Goal: Information Seeking & Learning: Learn about a topic

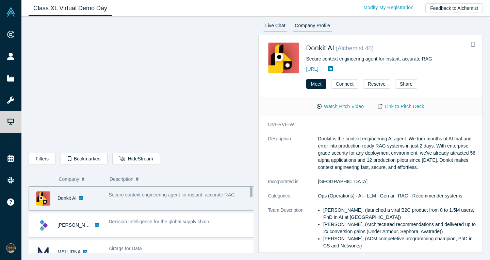
click at [283, 21] on link "Live Chat" at bounding box center [275, 26] width 25 height 11
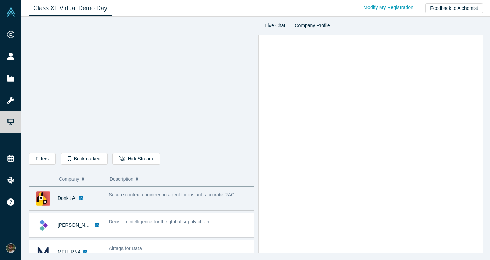
click at [309, 23] on link "Company Profile" at bounding box center [312, 26] width 40 height 11
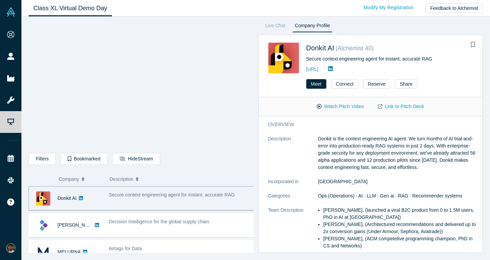
click at [82, 199] on icon at bounding box center [81, 198] width 4 height 5
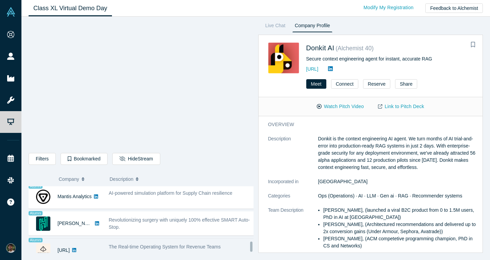
scroll to position [579, 0]
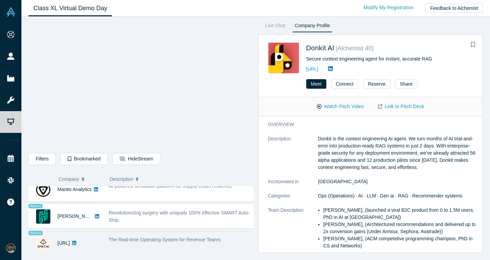
click at [76, 241] on icon at bounding box center [74, 243] width 4 height 4
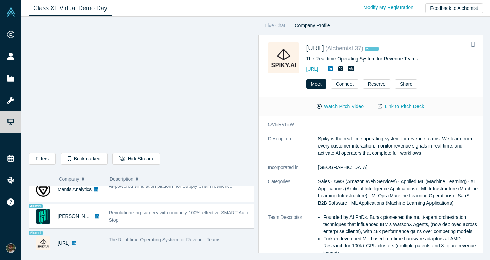
click at [231, 161] on div "Filters AI Artificial Intelligence AI (Artificial Intelligence) B2B SaaS Data A…" at bounding box center [141, 160] width 225 height 14
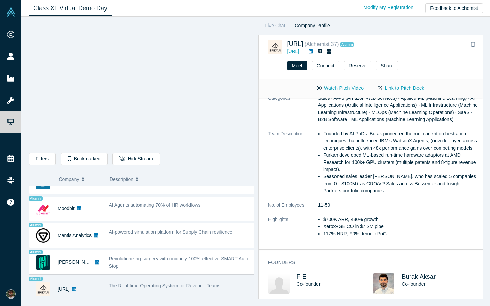
scroll to position [124, 0]
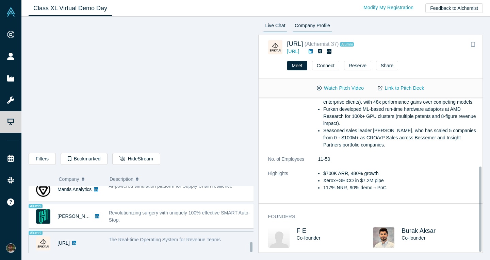
click at [276, 22] on link "Live Chat" at bounding box center [275, 26] width 25 height 11
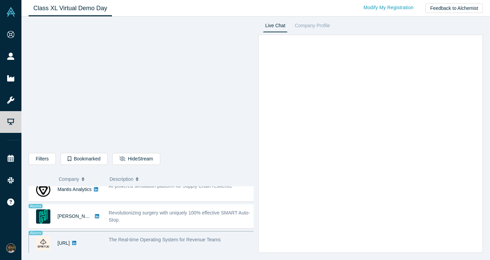
click at [278, 25] on link "Live Chat" at bounding box center [275, 26] width 25 height 11
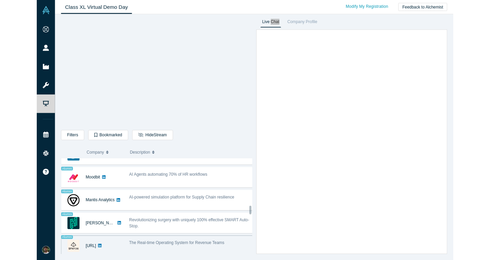
scroll to position [579, 0]
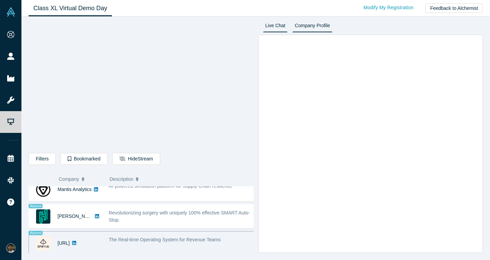
click at [331, 30] on link "Company Profile" at bounding box center [312, 26] width 40 height 11
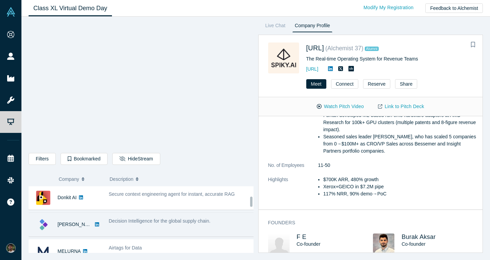
scroll to position [0, 0]
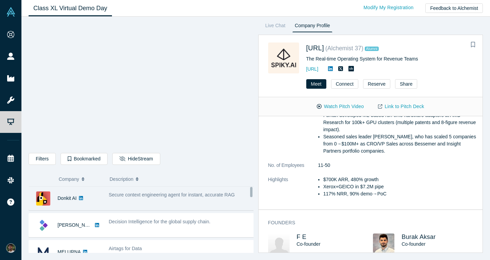
click at [102, 193] on div "Donkit AI" at bounding box center [67, 198] width 76 height 23
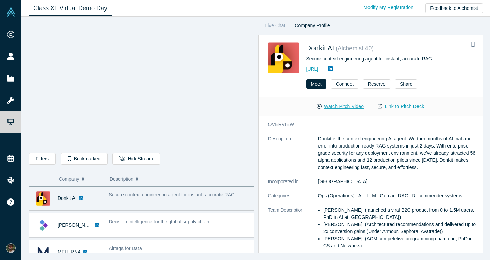
drag, startPoint x: 345, startPoint y: 109, endPoint x: 327, endPoint y: 104, distance: 19.4
click at [327, 104] on button "Watch Pitch Video" at bounding box center [340, 107] width 61 height 12
click at [136, 159] on button "Go Back to Stream" at bounding box center [143, 159] width 62 height 12
click at [276, 22] on link "Live Chat" at bounding box center [275, 26] width 25 height 11
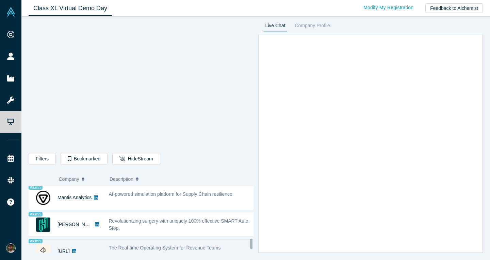
scroll to position [579, 0]
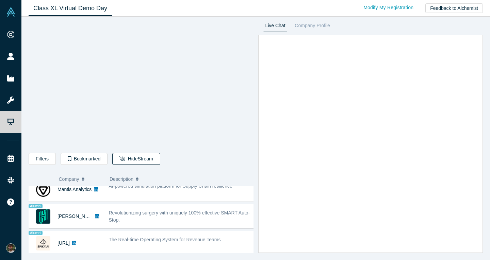
click at [132, 162] on button "Hide Stream" at bounding box center [136, 159] width 48 height 12
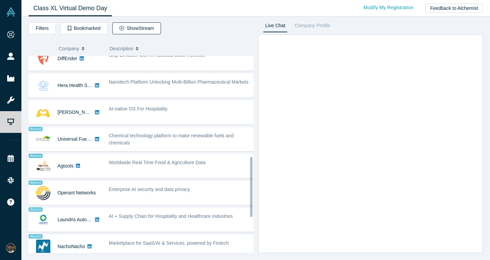
scroll to position [244, 0]
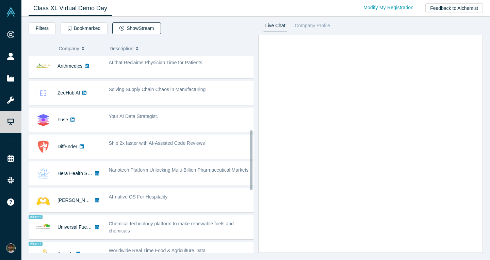
click at [145, 27] on button "Show Stream" at bounding box center [136, 28] width 49 height 12
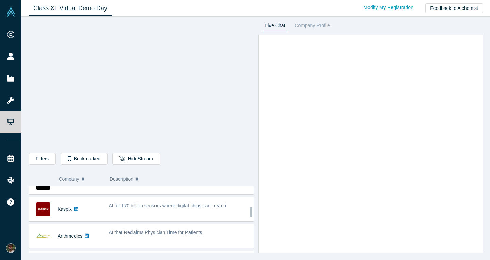
scroll to position [306, 0]
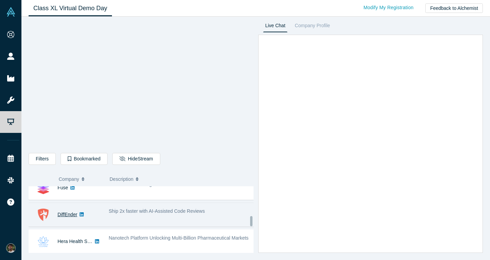
click at [67, 214] on link "DiffEnder" at bounding box center [68, 214] width 20 height 5
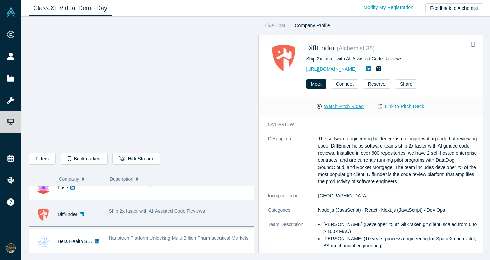
click at [340, 105] on button "Watch Pitch Video" at bounding box center [340, 107] width 61 height 12
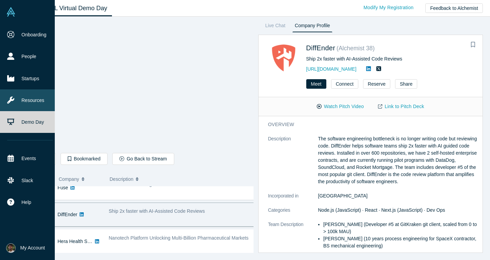
click at [31, 104] on link "Resources" at bounding box center [30, 101] width 60 height 22
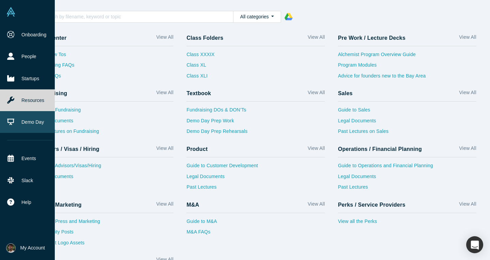
click at [37, 125] on link "Demo Day" at bounding box center [30, 122] width 60 height 22
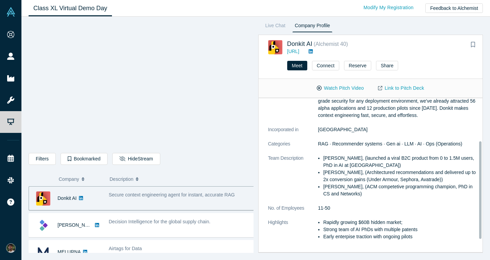
scroll to position [68, 0]
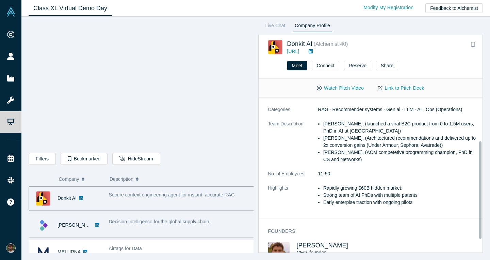
click at [171, 220] on span "Decision Intelligence for the global supply chain." at bounding box center [160, 221] width 102 height 5
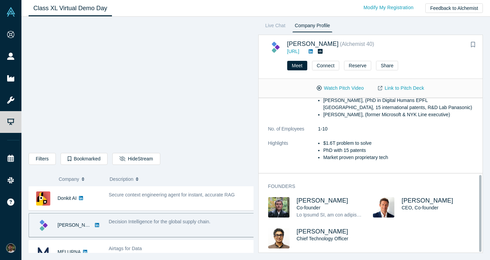
scroll to position [154, 0]
click at [425, 197] on span "Evan Burkosky" at bounding box center [428, 200] width 52 height 7
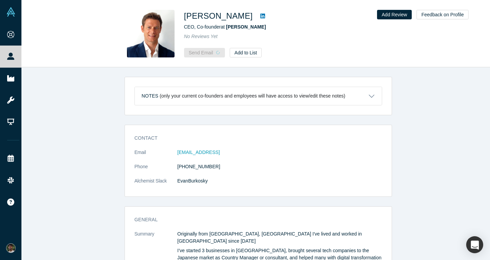
click at [260, 17] on icon at bounding box center [262, 15] width 5 height 5
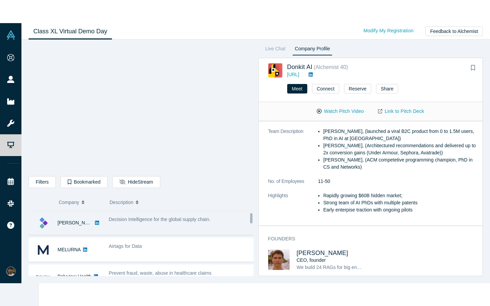
scroll to position [34, 0]
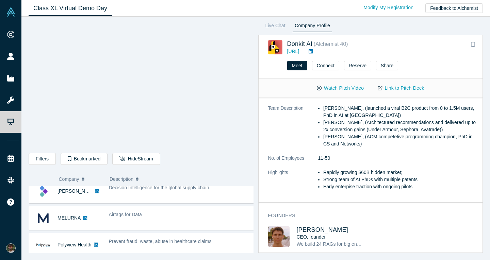
drag, startPoint x: 281, startPoint y: 225, endPoint x: 311, endPoint y: 229, distance: 30.5
drag, startPoint x: 311, startPoint y: 229, endPoint x: 303, endPoint y: 224, distance: 9.0
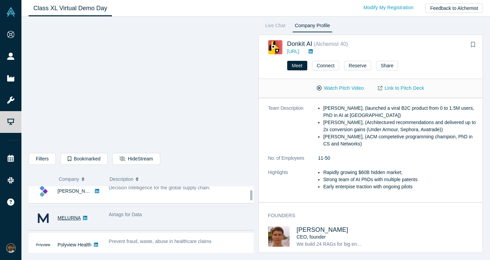
click at [71, 218] on link "MELURNA" at bounding box center [69, 217] width 23 height 5
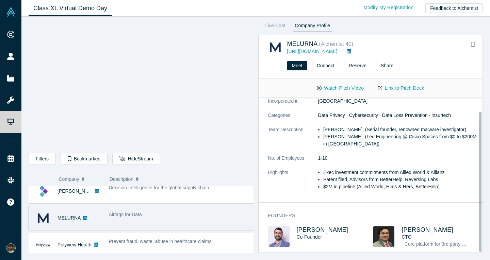
scroll to position [0, 0]
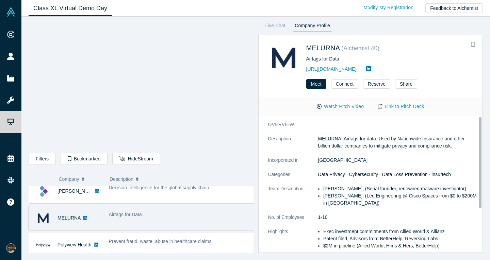
click at [125, 217] on span "Airtags for Data" at bounding box center [125, 214] width 33 height 5
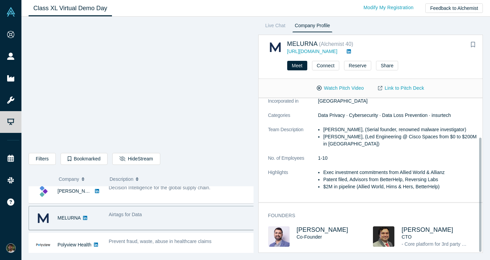
scroll to position [53, 0]
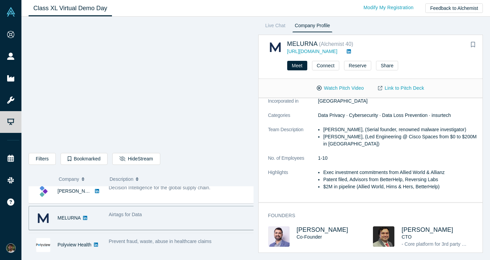
click at [136, 241] on span "Prevent fraud, waste, abuse in healthcare claims" at bounding box center [160, 241] width 103 height 5
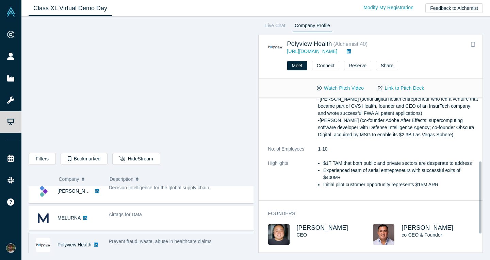
scroll to position [136, 0]
drag, startPoint x: 361, startPoint y: 188, endPoint x: 412, endPoint y: 191, distance: 50.8
click at [412, 188] on ul "$1T TAM that both public and private sectors are desperate to address Experienc…" at bounding box center [398, 174] width 160 height 29
click at [412, 188] on li "Initial pilot customer opportunity represents $15M ARR" at bounding box center [400, 184] width 155 height 7
drag, startPoint x: 354, startPoint y: 195, endPoint x: 402, endPoint y: 193, distance: 48.4
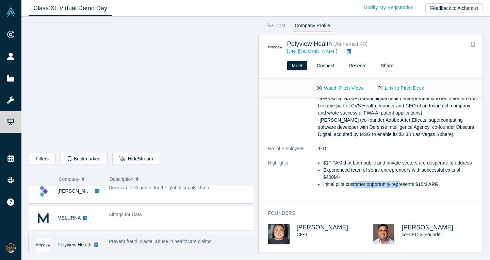
click at [402, 188] on li "Initial pilot customer opportunity represents $15M ARR" at bounding box center [400, 184] width 155 height 7
click at [403, 188] on li "Initial pilot customer opportunity represents $15M ARR" at bounding box center [400, 184] width 155 height 7
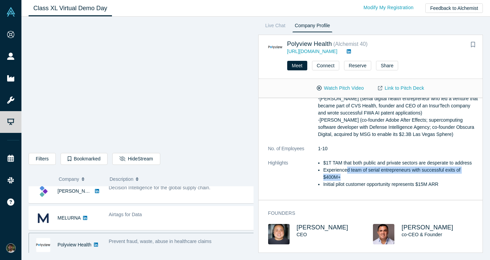
drag, startPoint x: 347, startPoint y: 175, endPoint x: 358, endPoint y: 182, distance: 13.3
click at [358, 181] on li "Experienced team of serial entrepreneurs with successful exits of $400M+" at bounding box center [400, 174] width 155 height 14
click at [359, 181] on li "Experienced team of serial entrepreneurs with successful exits of $400M+" at bounding box center [400, 174] width 155 height 14
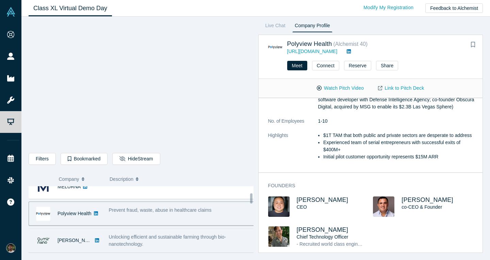
scroll to position [68, 0]
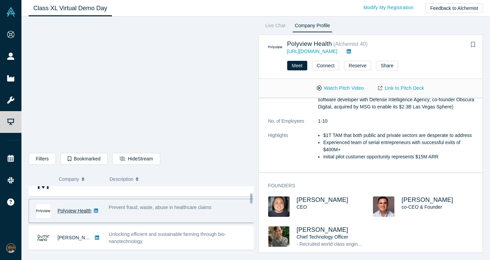
click at [78, 210] on link "Polyview Health" at bounding box center [75, 210] width 34 height 5
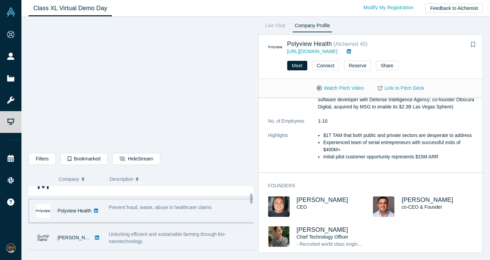
click at [152, 230] on div "Unlocking efficient and sustainable farming through bio-nanotechnology." at bounding box center [181, 237] width 153 height 21
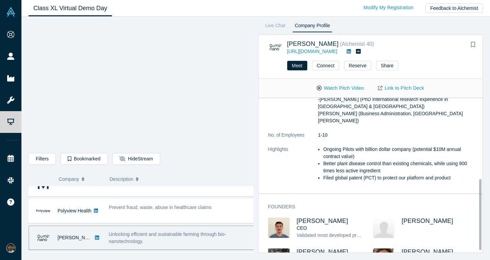
scroll to position [181, 0]
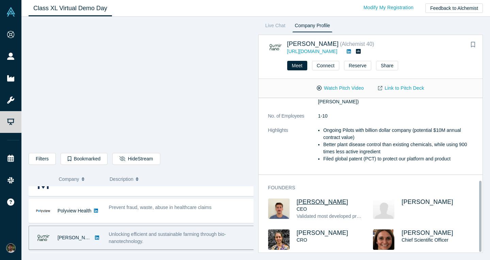
click at [309, 199] on span "Franco Ciaffone" at bounding box center [323, 202] width 52 height 7
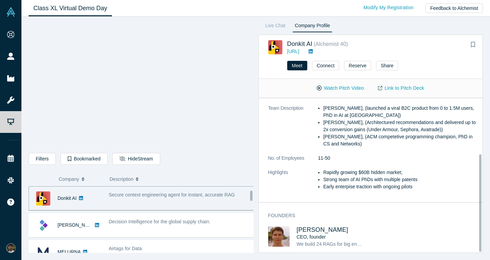
scroll to position [102, 0]
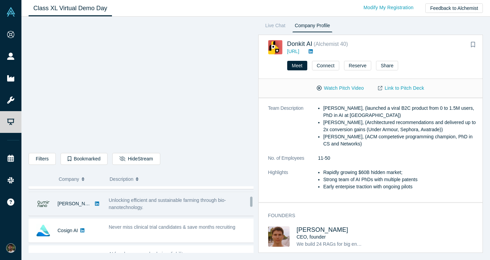
click at [133, 206] on span "Unlocking efficient and sustainable farming through bio-nanotechnology." at bounding box center [167, 204] width 117 height 13
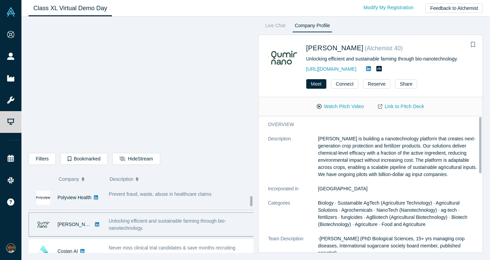
scroll to position [68, 0]
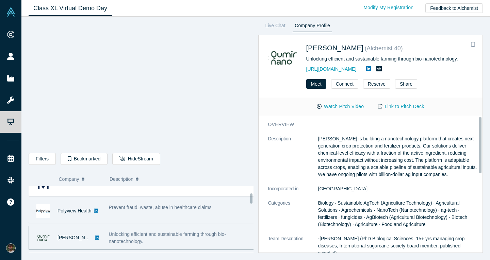
click at [141, 218] on div "Prevent fraud, waste, abuse in healthcare claims" at bounding box center [181, 210] width 153 height 21
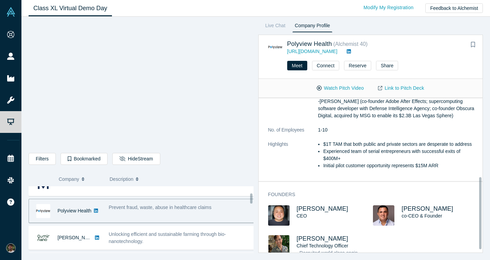
scroll to position [170, 0]
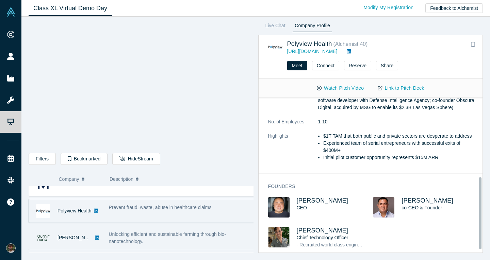
click at [153, 237] on span "Unlocking efficient and sustainable farming through bio-nanotechnology." at bounding box center [167, 238] width 117 height 13
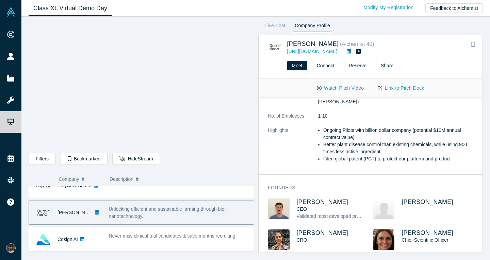
scroll to position [102, 0]
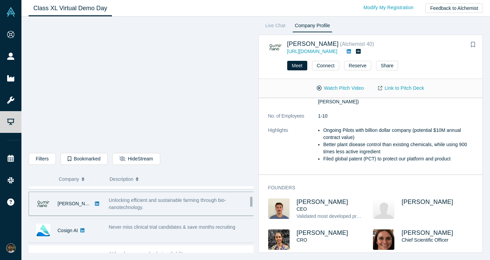
click at [146, 226] on span "Never miss clinical trial candidates & save months recruiting" at bounding box center [172, 227] width 127 height 5
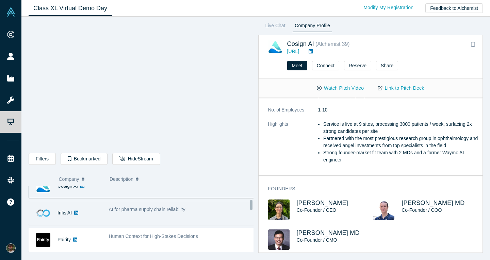
scroll to position [136, 0]
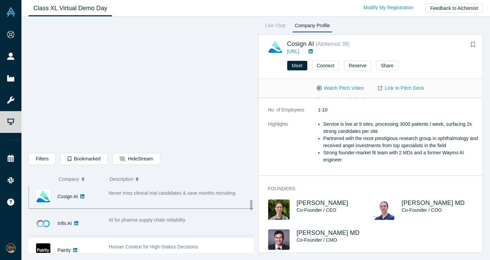
click at [158, 224] on div "AI for pharma supply chain reliability" at bounding box center [182, 220] width 146 height 7
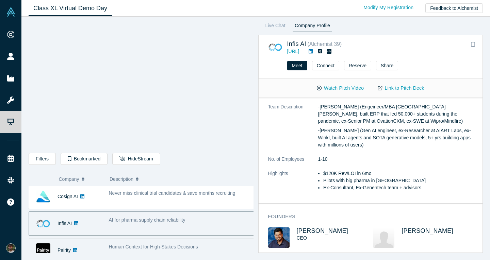
scroll to position [170, 0]
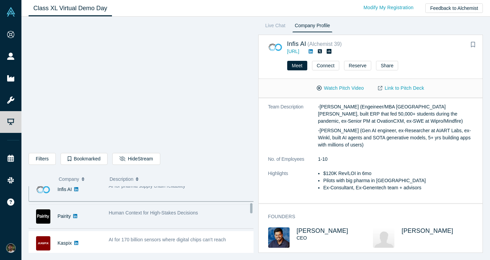
click at [151, 219] on div "Human Context for High-Stakes Decisions" at bounding box center [181, 216] width 153 height 21
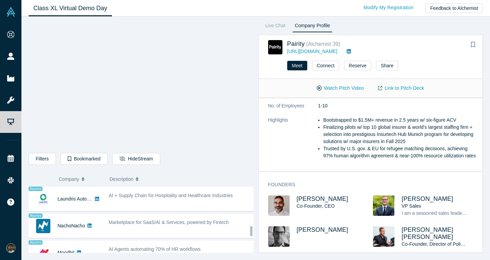
scroll to position [579, 0]
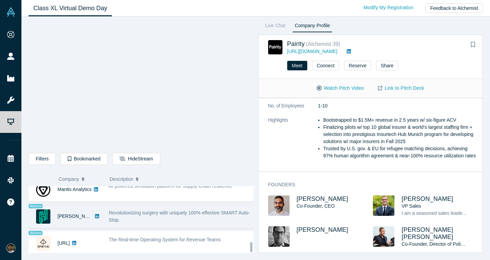
click at [153, 213] on div "Revolutionizing surgery with uniquely 100% effective SMART Auto-Stop." at bounding box center [182, 217] width 146 height 14
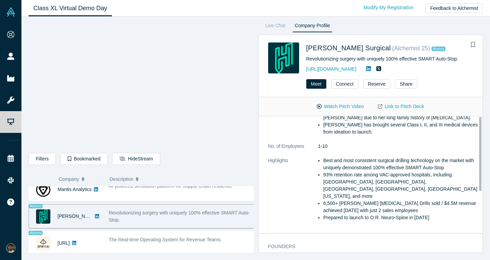
scroll to position [0, 0]
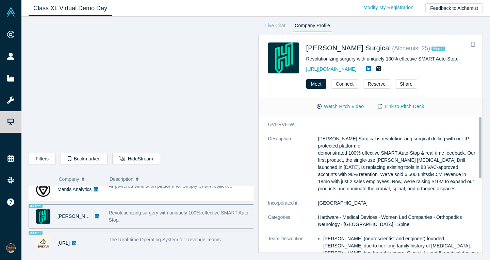
click at [162, 240] on div "The Real-time Operating System for Revenue Teams" at bounding box center [181, 243] width 153 height 21
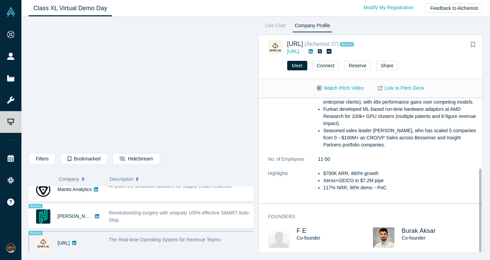
scroll to position [131, 0]
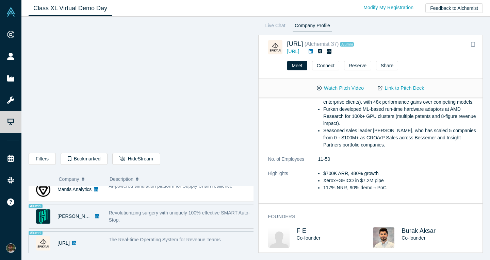
click at [143, 213] on div "Revolutionizing surgery with uniquely 100% effective SMART Auto-Stop." at bounding box center [182, 217] width 146 height 14
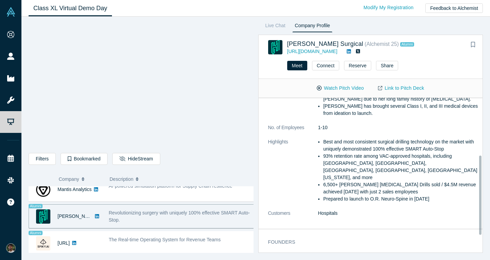
scroll to position [145, 0]
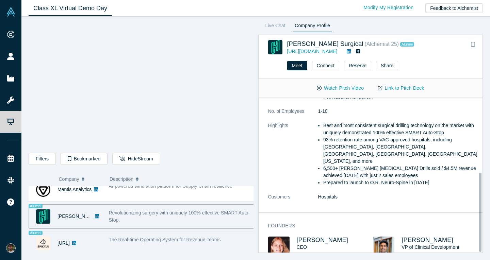
click at [98, 241] on div "[URL]" at bounding box center [65, 243] width 73 height 23
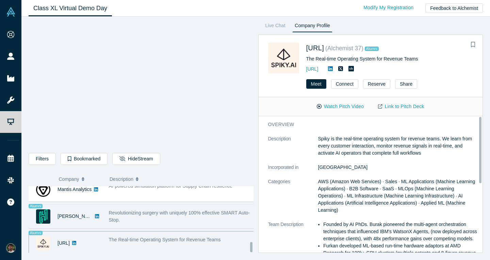
click at [172, 211] on div "Revolutionizing surgery with uniquely 100% effective SMART Auto-Stop." at bounding box center [182, 217] width 146 height 14
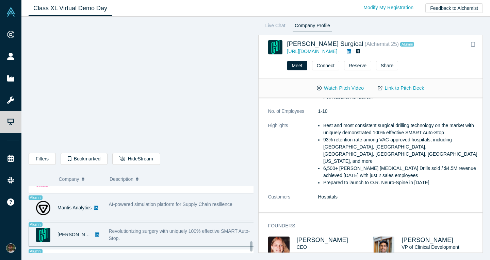
scroll to position [544, 0]
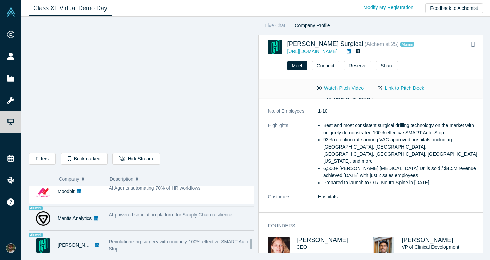
click at [153, 215] on span "AI-powered simulation platform for Supply Chain resilience" at bounding box center [171, 214] width 124 height 5
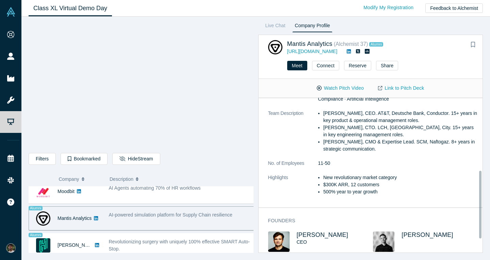
scroll to position [196, 0]
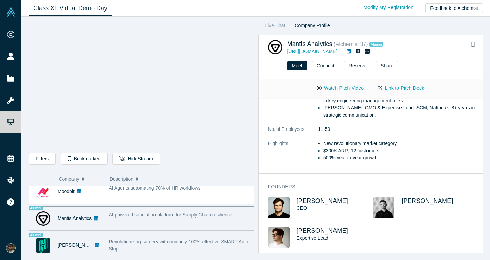
click at [157, 246] on div "Revolutionizing surgery with uniquely 100% effective SMART Auto-Stop." at bounding box center [182, 246] width 146 height 14
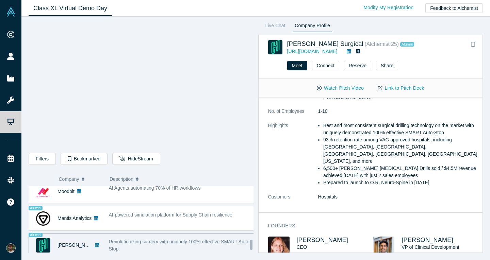
scroll to position [579, 0]
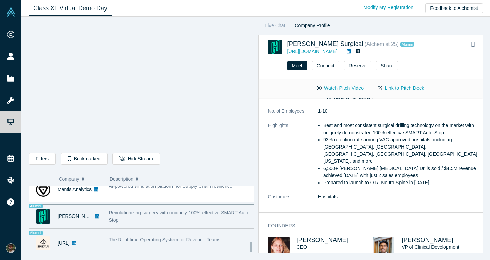
click at [179, 237] on span "The Real-time Operating System for Revenue Teams" at bounding box center [165, 239] width 112 height 5
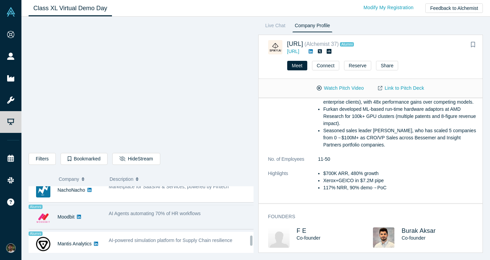
scroll to position [510, 0]
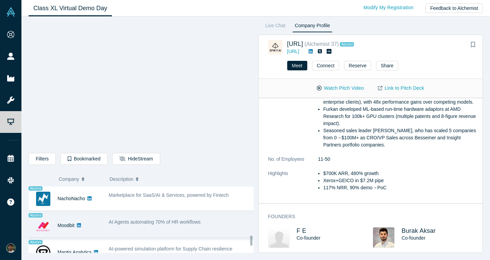
click at [121, 222] on span "AI Agents automating 70% of HR workflows" at bounding box center [155, 221] width 92 height 5
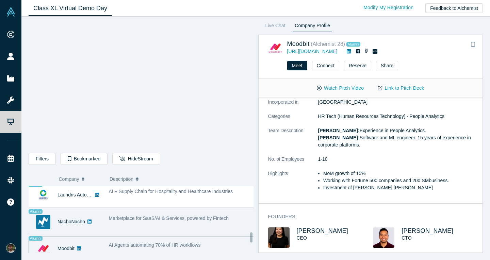
scroll to position [476, 0]
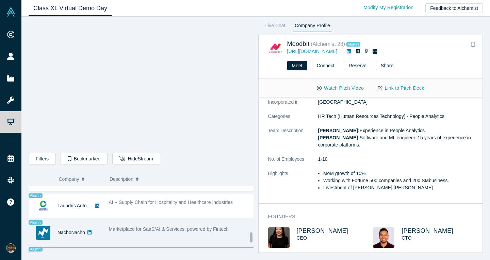
click at [139, 228] on span "Marketplace for SaaS/AI & Services, powered by Fintech" at bounding box center [169, 229] width 120 height 5
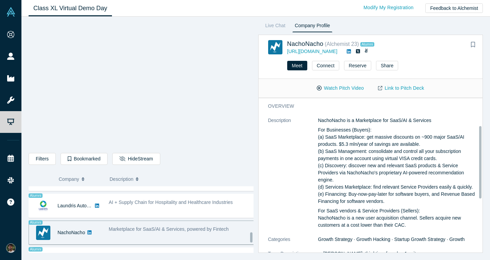
scroll to position [128, 0]
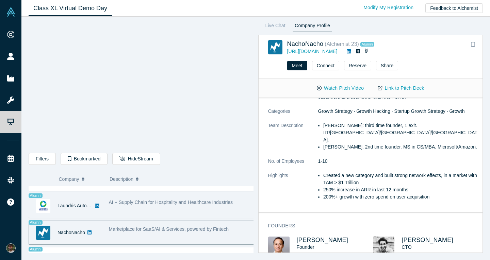
click at [118, 207] on div "AI + Supply Chain for Hospitality and Healthcare Industries" at bounding box center [181, 205] width 153 height 21
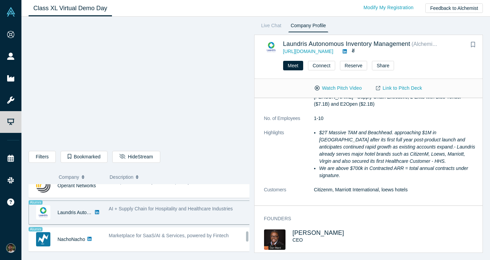
scroll to position [442, 0]
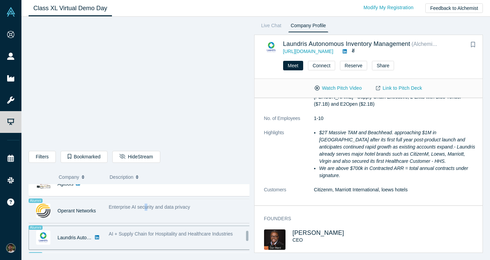
click at [145, 208] on div "Enterprise AI security and data privacy" at bounding box center [180, 207] width 142 height 7
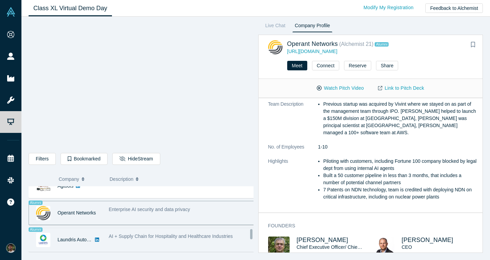
click at [146, 239] on span "AI + Supply Chain for Hospitality and Healthcare Industries" at bounding box center [171, 236] width 124 height 5
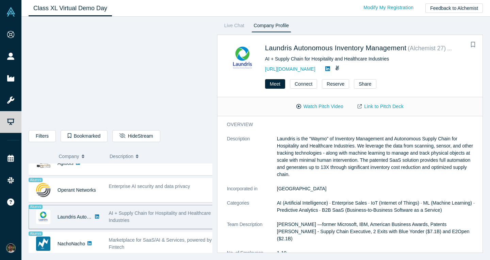
scroll to position [128, 0]
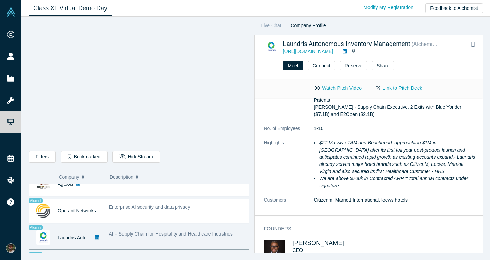
click at [112, 194] on div "Donkit AI Secure context engineering agent for instant, accurate RAG - Mikhail …" at bounding box center [142, 63] width 226 height 642
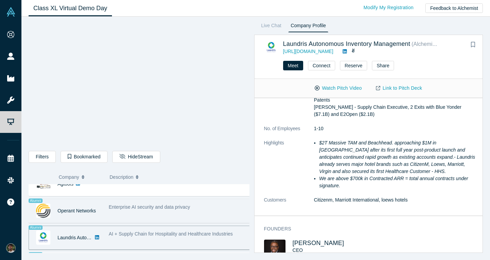
click at [120, 205] on span "Enterprise AI security and data privacy" at bounding box center [149, 207] width 81 height 5
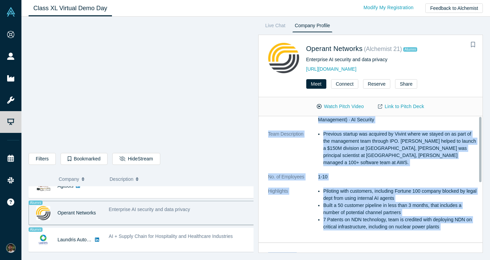
scroll to position [0, 0]
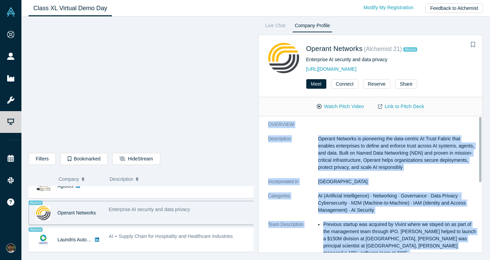
drag, startPoint x: 308, startPoint y: 201, endPoint x: 282, endPoint y: 102, distance: 103.0
click at [278, 76] on div "Operant Networks ( Alchemist 21 ) Alumni Enterprise AI security and data privac…" at bounding box center [370, 144] width 225 height 218
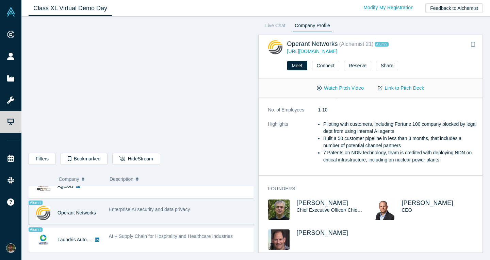
click at [346, 230] on h3 "Dave Bass" at bounding box center [330, 233] width 66 height 7
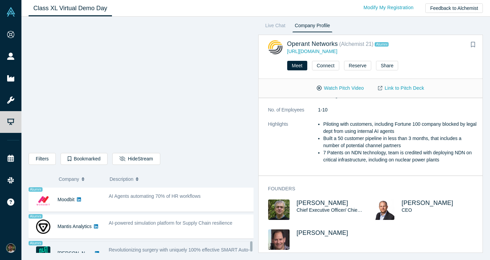
scroll to position [579, 0]
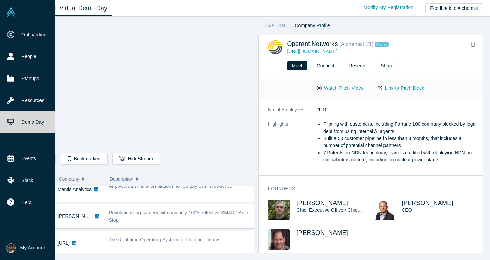
click at [9, 119] on icon at bounding box center [10, 121] width 7 height 7
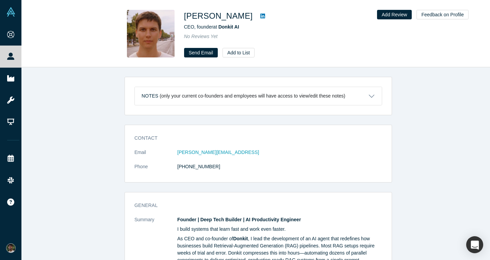
click at [260, 16] on link at bounding box center [263, 16] width 10 height 8
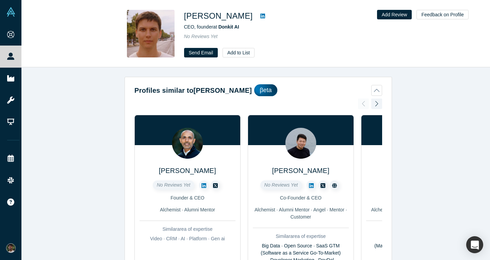
click at [260, 15] on icon at bounding box center [262, 16] width 5 height 5
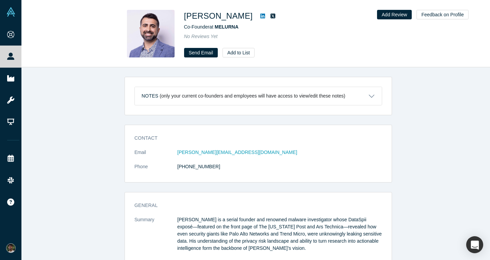
click at [260, 16] on icon at bounding box center [262, 15] width 5 height 5
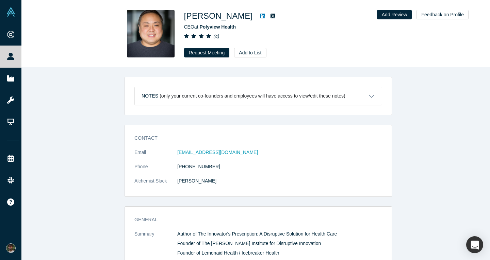
click at [260, 17] on icon at bounding box center [262, 15] width 5 height 5
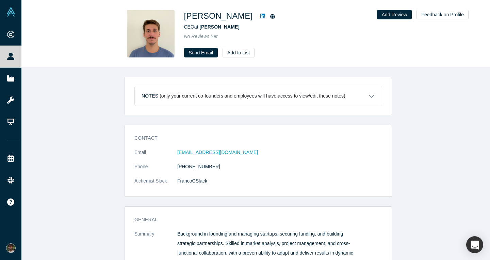
click at [260, 17] on icon at bounding box center [262, 16] width 5 height 5
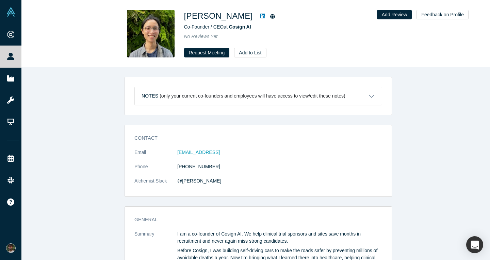
click at [258, 13] on link at bounding box center [263, 16] width 10 height 8
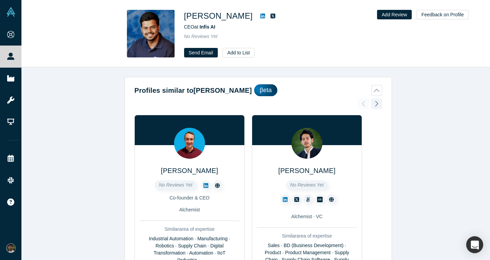
click at [260, 18] on icon at bounding box center [262, 15] width 5 height 5
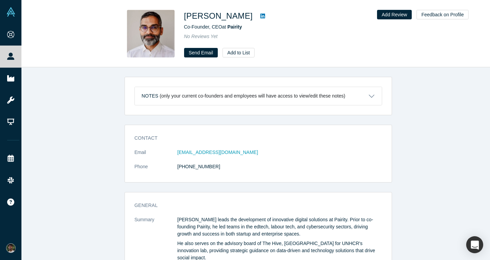
click at [260, 18] on icon at bounding box center [262, 16] width 5 height 5
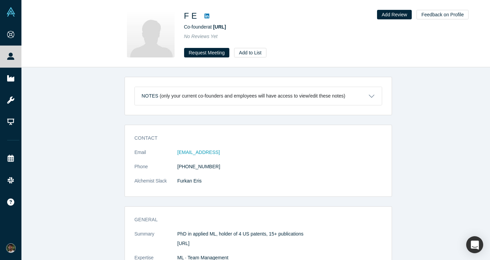
click at [208, 16] on link at bounding box center [207, 16] width 10 height 8
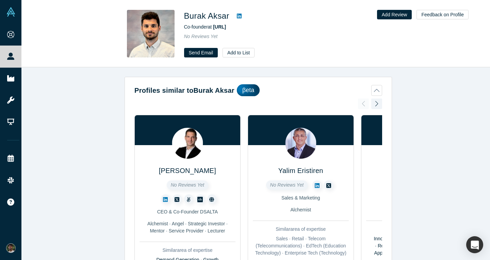
click at [238, 16] on icon at bounding box center [239, 15] width 5 height 5
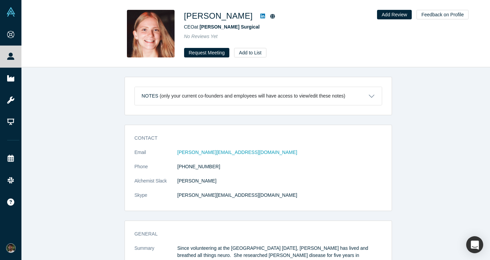
click at [260, 14] on icon at bounding box center [262, 16] width 5 height 5
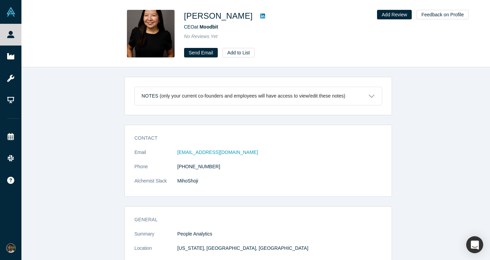
click at [260, 17] on icon at bounding box center [262, 15] width 5 height 5
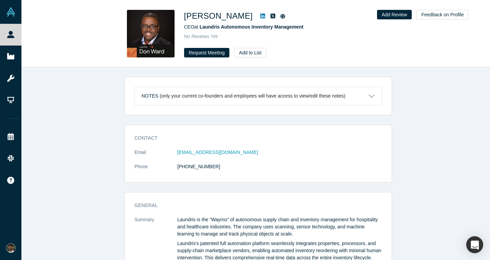
click at [258, 16] on link at bounding box center [263, 16] width 10 height 8
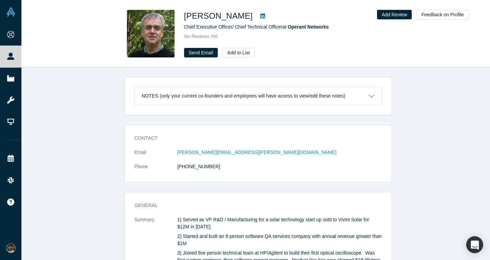
click at [260, 15] on icon at bounding box center [262, 16] width 5 height 5
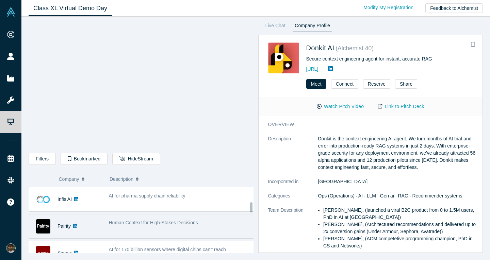
scroll to position [136, 0]
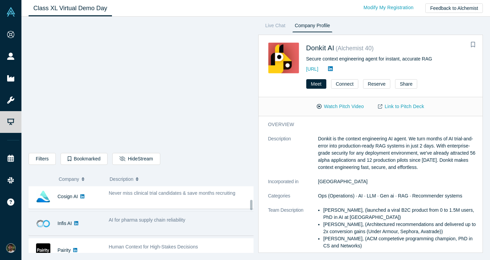
click at [148, 216] on div "AI for pharma supply chain reliability" at bounding box center [181, 223] width 153 height 21
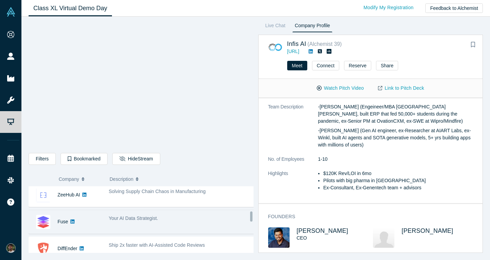
scroll to position [238, 0]
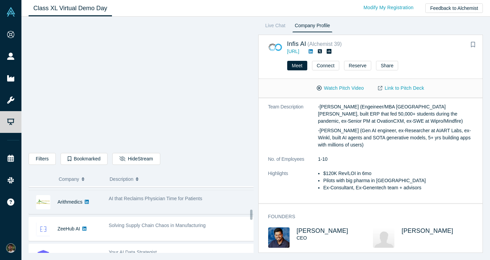
click at [148, 212] on div "AI that Reclaims Physician Time for Patients" at bounding box center [181, 202] width 153 height 21
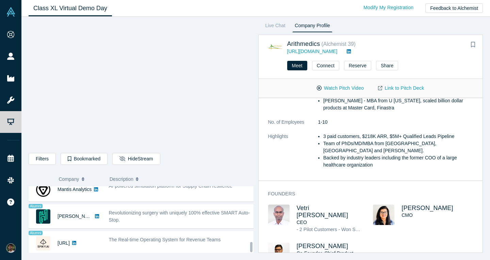
scroll to position [579, 0]
